Goal: Check status: Check status

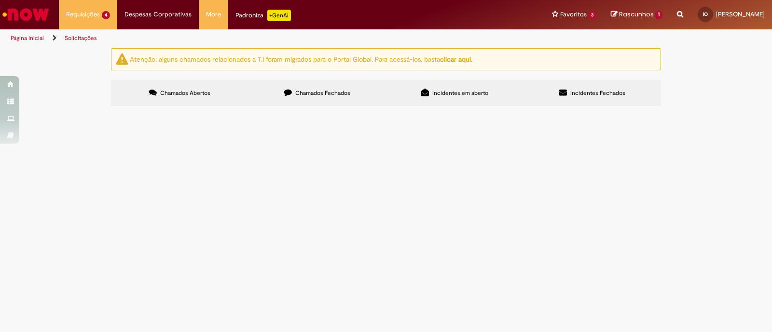
click at [707, 109] on div "Atenção: alguns chamados relacionados a T.I foram migrados para o Portal Global…" at bounding box center [386, 78] width 772 height 61
drag, startPoint x: 373, startPoint y: 188, endPoint x: 350, endPoint y: 192, distance: 23.7
click at [0, 0] on span "Bom dia! Por gentileza, gerar RC normal de material do item em anexo. Não sei s…" at bounding box center [0, 0] width 0 height 0
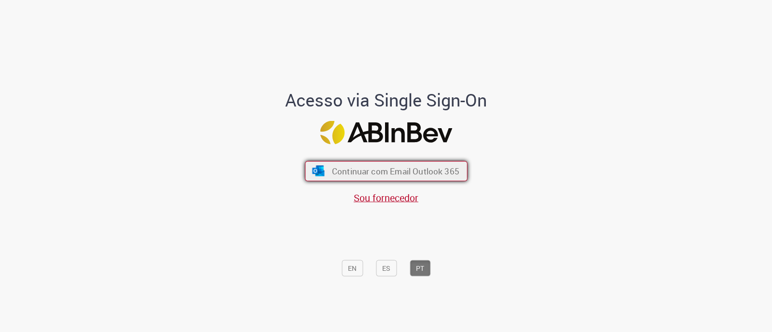
click at [439, 178] on button "Continuar com Email Outlook 365" at bounding box center [386, 171] width 163 height 20
click at [420, 175] on span "Continuar com Email Outlook 365" at bounding box center [394, 171] width 127 height 11
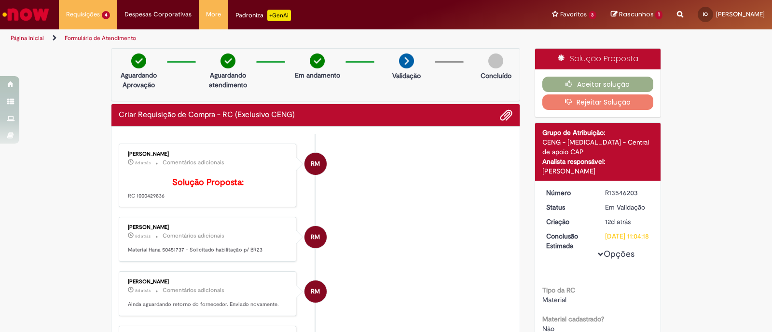
drag, startPoint x: 171, startPoint y: 218, endPoint x: 134, endPoint y: 219, distance: 37.2
click at [162, 205] on div "[PERSON_NAME] 8d atrás 8 dias atrás Comentários adicionais Solução Proposta: RC…" at bounding box center [208, 176] width 172 height 58
click at [131, 205] on div "[PERSON_NAME] 8d atrás 8 dias atrás Comentários adicionais Solução Proposta: RC…" at bounding box center [208, 176] width 172 height 58
click at [152, 208] on div "[PERSON_NAME] 8d atrás 8 dias atrás Comentários adicionais Solução Proposta: RC…" at bounding box center [208, 176] width 178 height 64
drag, startPoint x: 174, startPoint y: 217, endPoint x: 132, endPoint y: 220, distance: 42.2
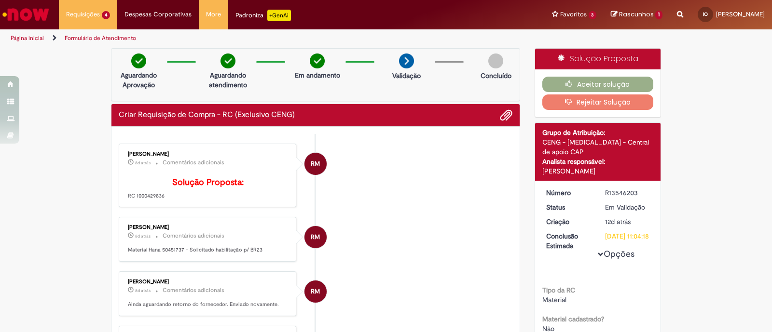
click at [132, 208] on div "[PERSON_NAME] 8d atrás 8 dias atrás Comentários adicionais Solução Proposta: RC…" at bounding box center [208, 176] width 178 height 64
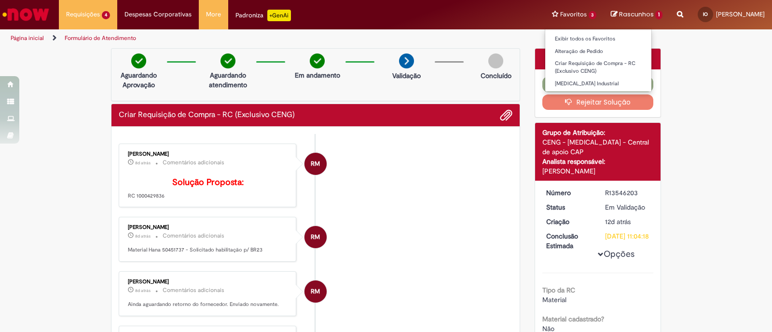
copy p "1000429836"
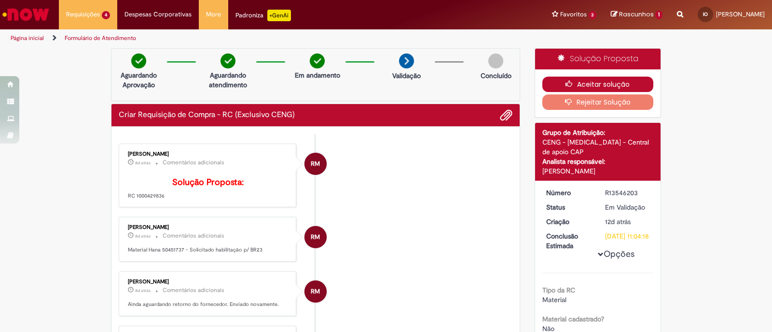
click at [606, 81] on button "Aceitar solução" at bounding box center [597, 84] width 111 height 15
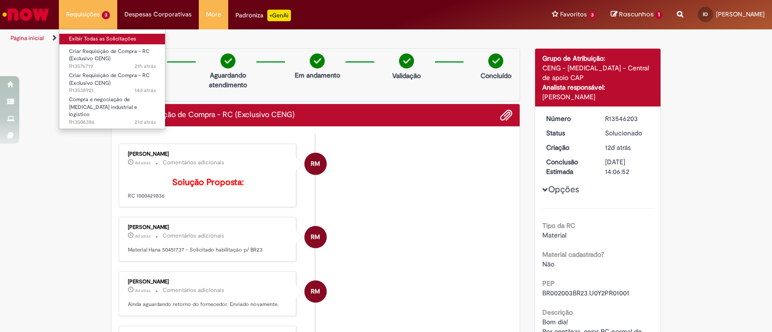
click at [111, 37] on link "Exibir Todas as Solicitações" at bounding box center [112, 39] width 106 height 11
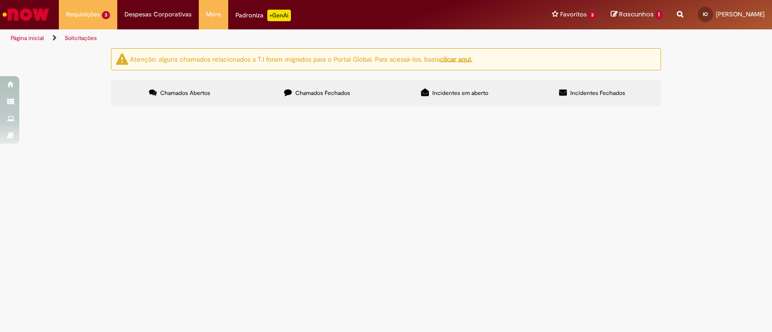
click at [742, 109] on div "Atenção: alguns chamados relacionados a T.I foram migrados para o Portal Global…" at bounding box center [386, 78] width 772 height 61
click at [0, 0] on span "Boa tarde! Gentileza, gerar RC de serviço de 7 linhas conforme eventograma: Mob…" at bounding box center [0, 0] width 0 height 0
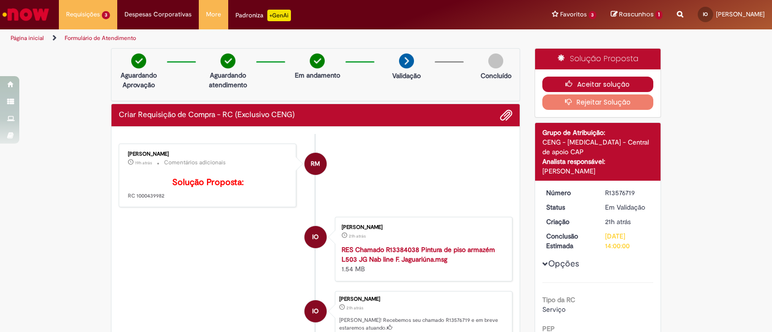
click at [580, 84] on button "Aceitar solução" at bounding box center [597, 84] width 111 height 15
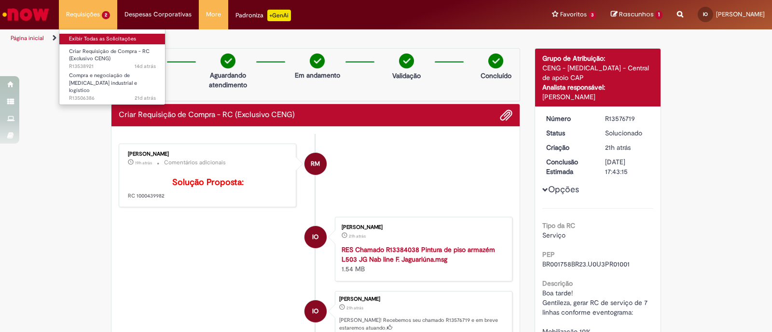
click at [99, 37] on link "Exibir Todas as Solicitações" at bounding box center [112, 39] width 106 height 11
